Goal: Go to known website: Access a specific website the user already knows

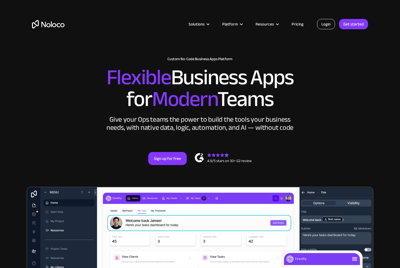
click at [325, 23] on link "Login" at bounding box center [326, 24] width 18 height 10
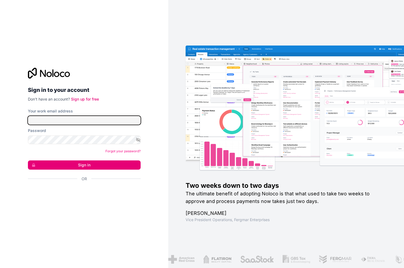
type input "it@marry-merry.de"
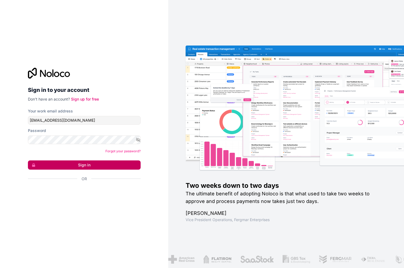
click at [0, 268] on gcnh-yk-ilik-u at bounding box center [0, 268] width 0 height 0
click at [102, 165] on button "Sign in" at bounding box center [84, 164] width 113 height 9
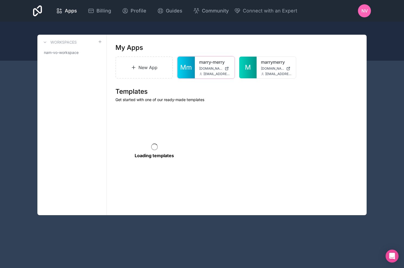
click at [215, 70] on span "marry-merry.noloco.co" at bounding box center [210, 68] width 23 height 4
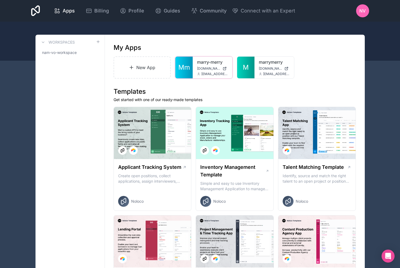
click at [186, 75] on link "Mm" at bounding box center [183, 68] width 17 height 22
